Goal: Communication & Community: Answer question/provide support

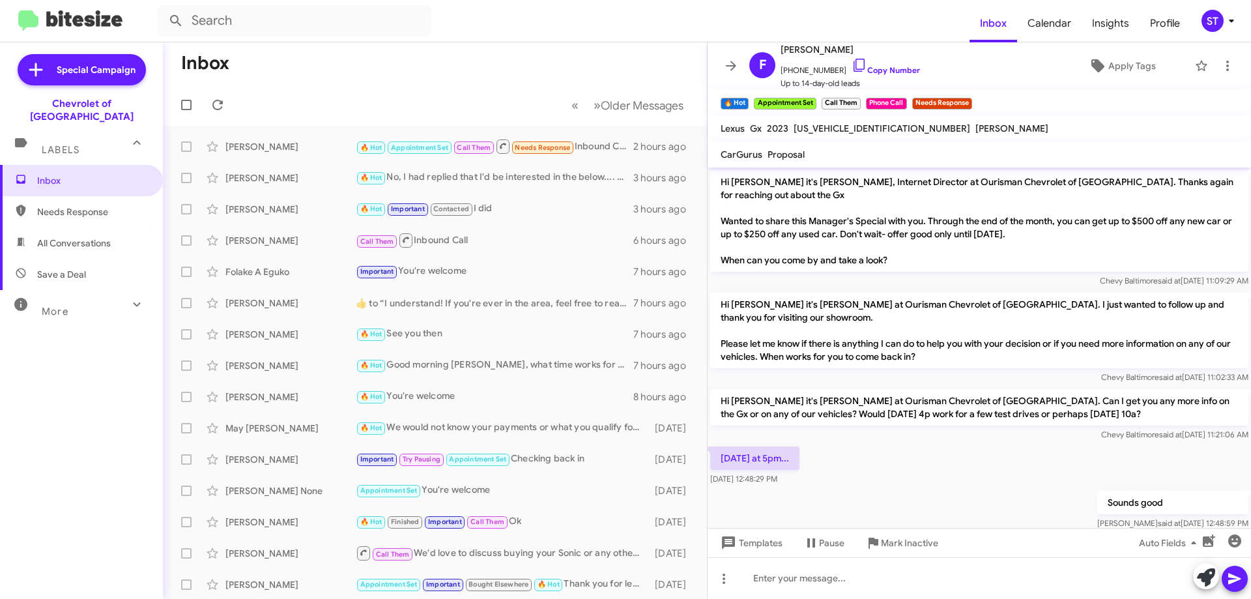
scroll to position [218, 0]
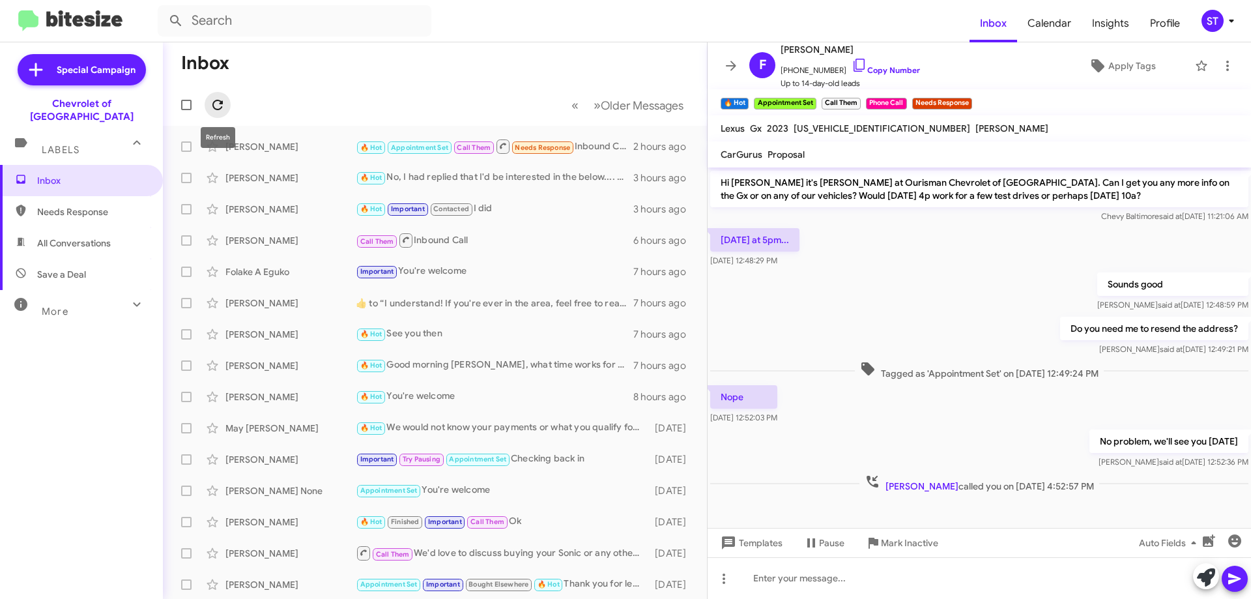
click at [217, 107] on icon at bounding box center [218, 105] width 16 height 16
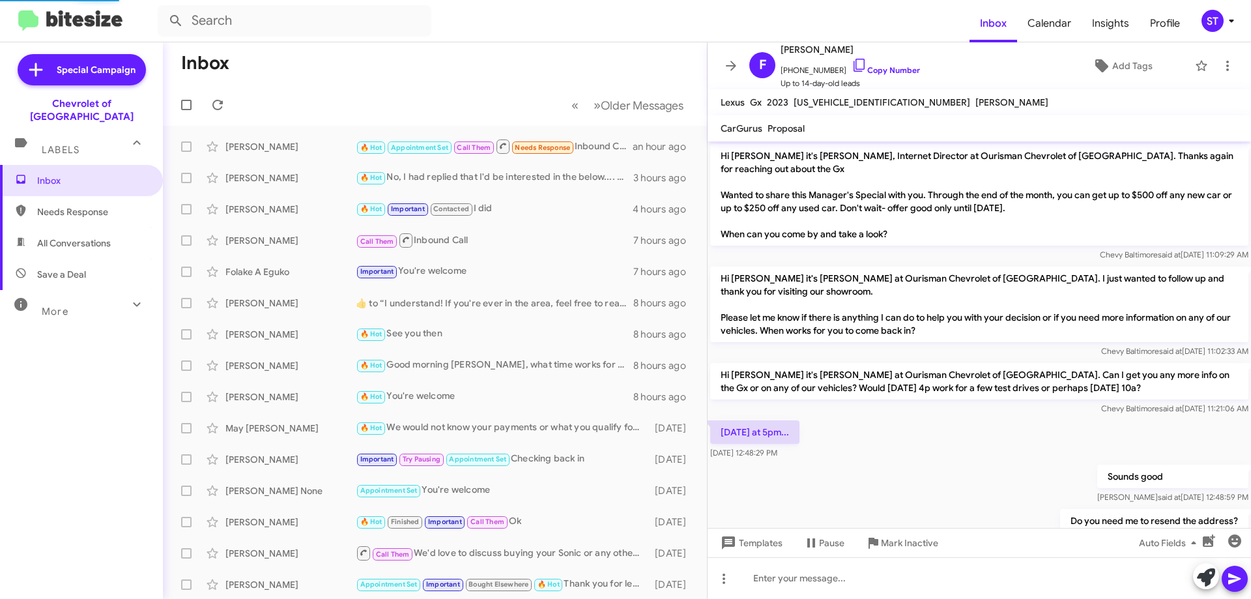
scroll to position [220, 0]
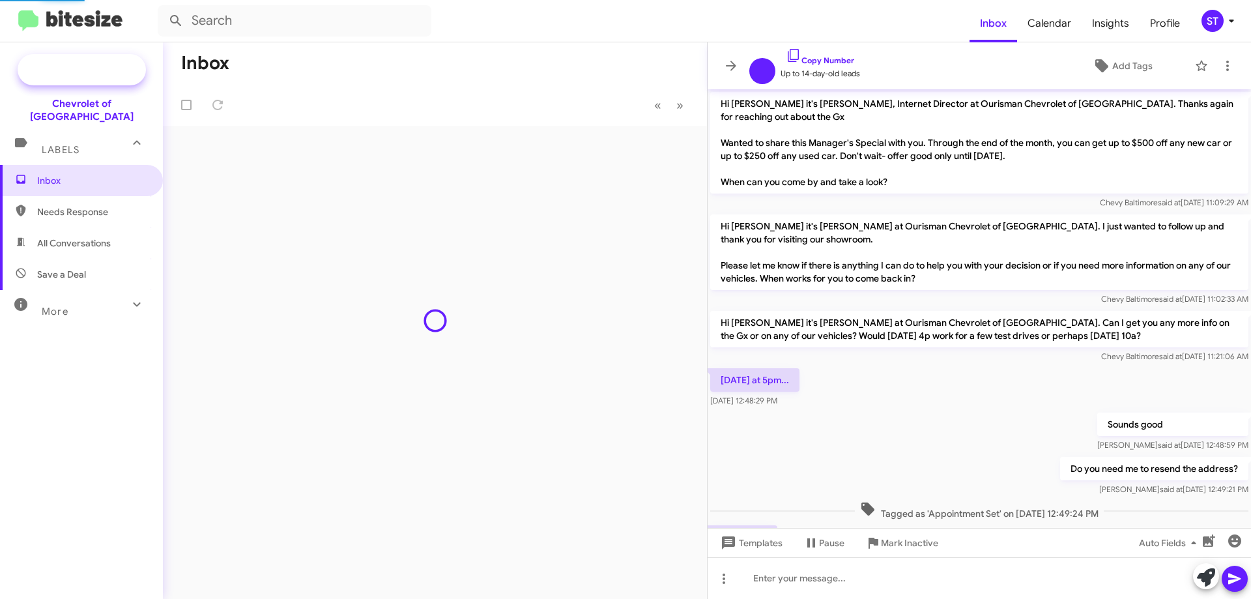
scroll to position [167, 0]
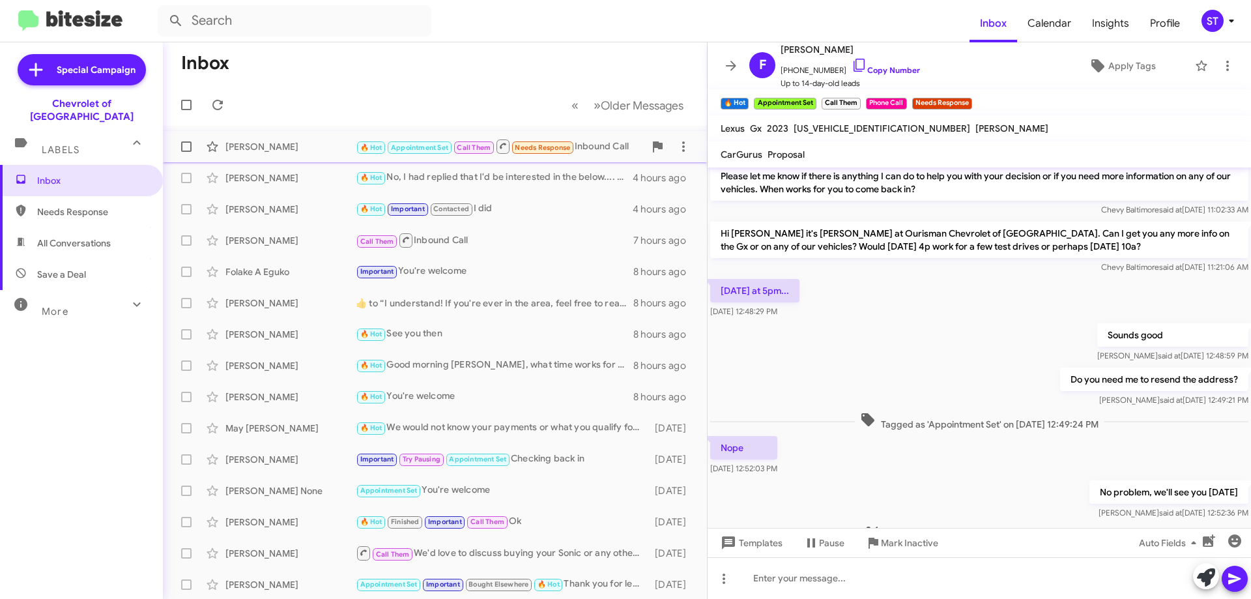
click at [294, 160] on span "Frank Sarumi 🔥 Hot Appointment Set Call Them Needs Response Inbound Call 2 hour…" at bounding box center [435, 146] width 544 height 31
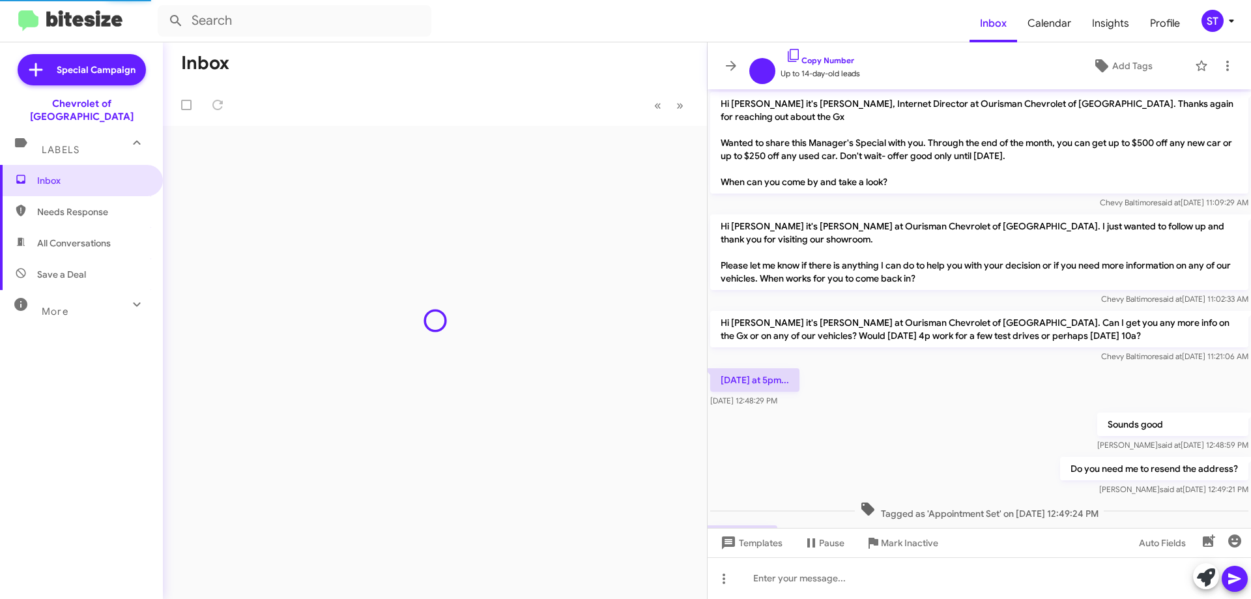
scroll to position [167, 0]
